Goal: Find specific page/section: Find specific page/section

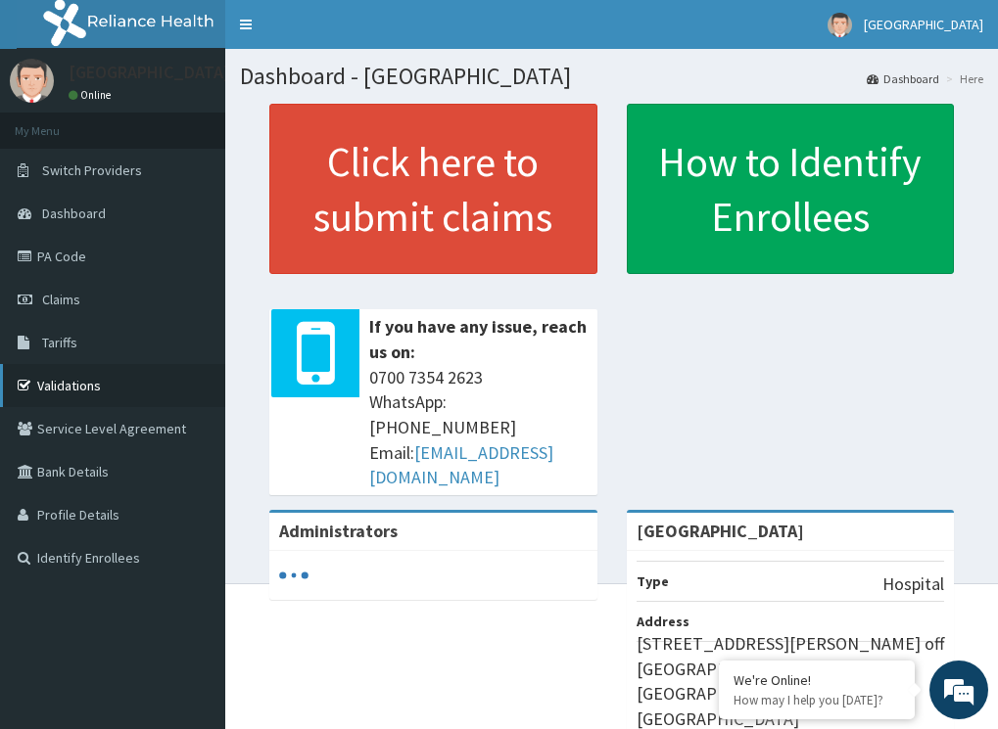
click at [70, 373] on link "Validations" at bounding box center [112, 385] width 225 height 43
click at [68, 387] on link "Validations" at bounding box center [112, 385] width 225 height 43
click at [103, 384] on link "Validations" at bounding box center [112, 385] width 225 height 43
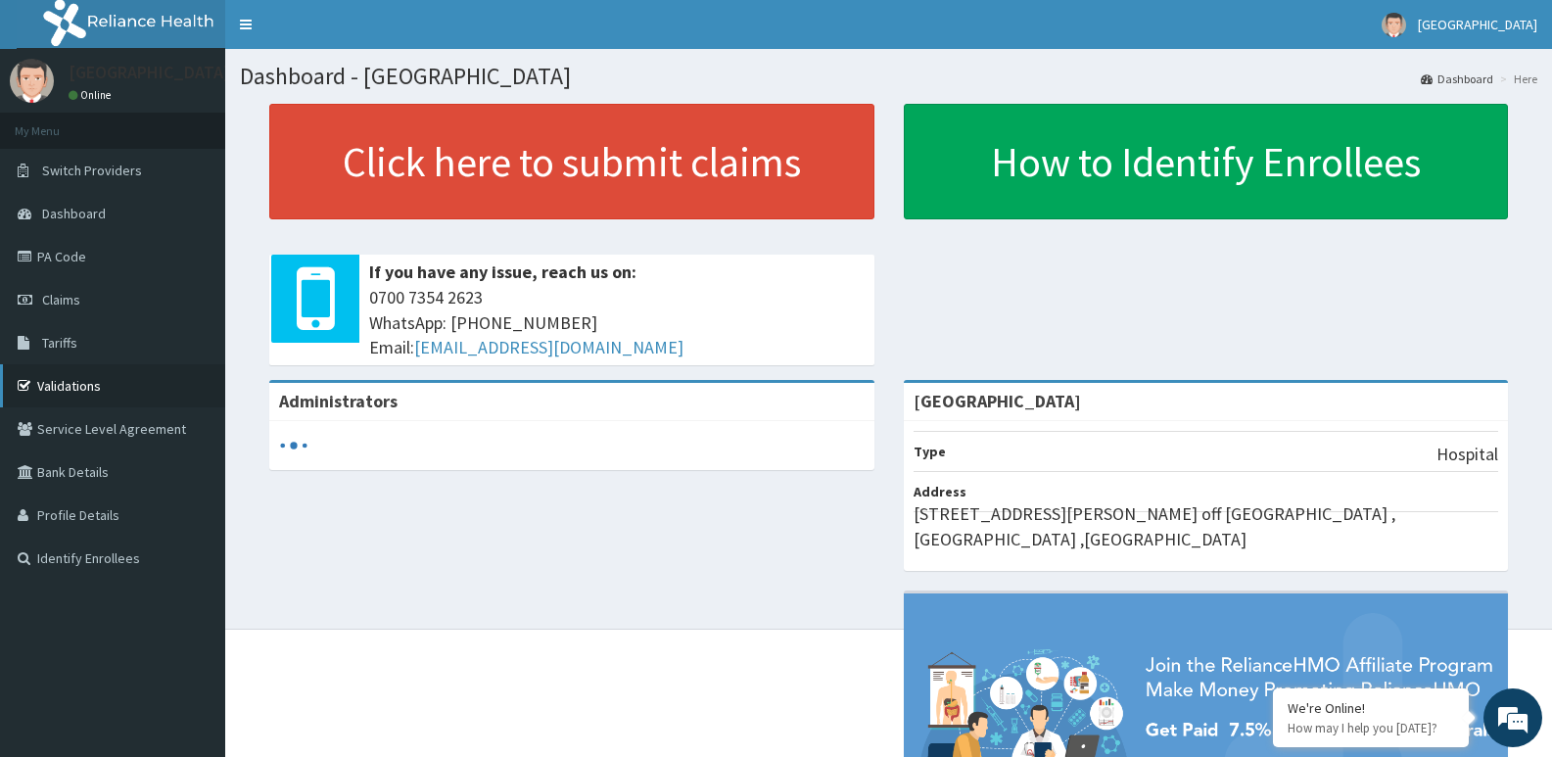
click at [83, 377] on link "Validations" at bounding box center [112, 385] width 225 height 43
